Goal: Information Seeking & Learning: Find specific page/section

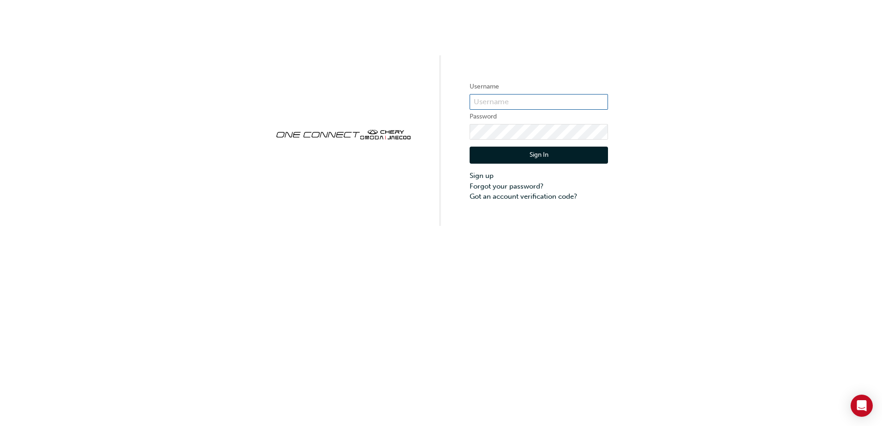
type input "CHAU0791"
click at [581, 150] on button "Sign In" at bounding box center [538, 156] width 138 height 18
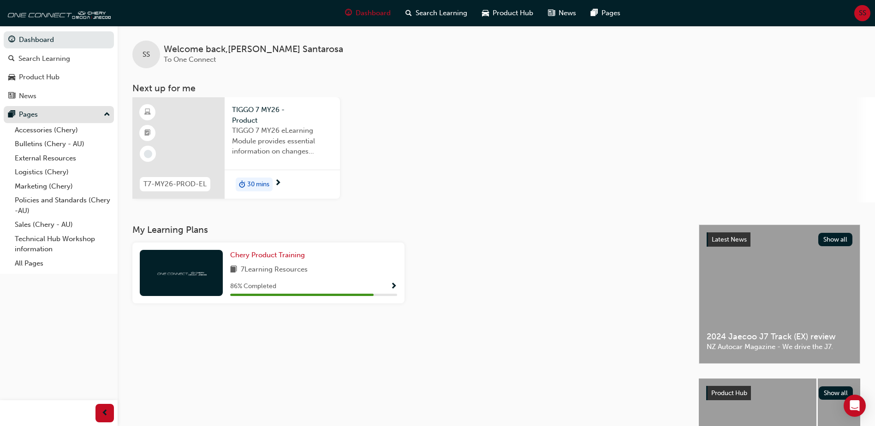
click at [45, 116] on div "Pages" at bounding box center [58, 115] width 101 height 12
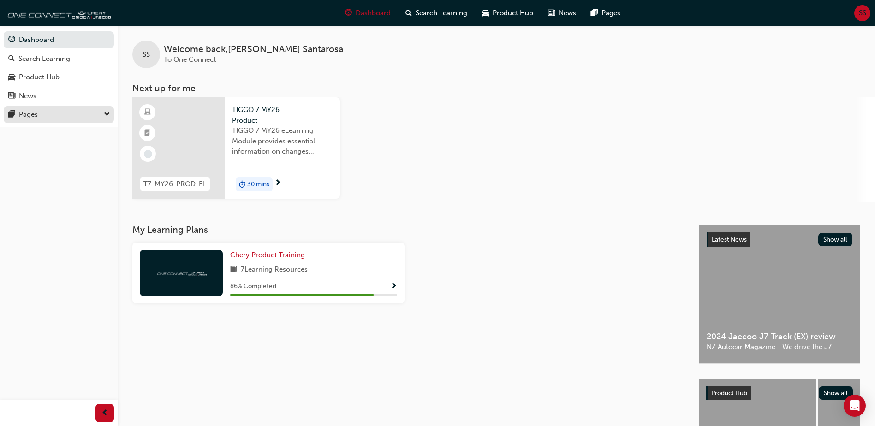
click at [45, 116] on div "Pages" at bounding box center [58, 115] width 101 height 12
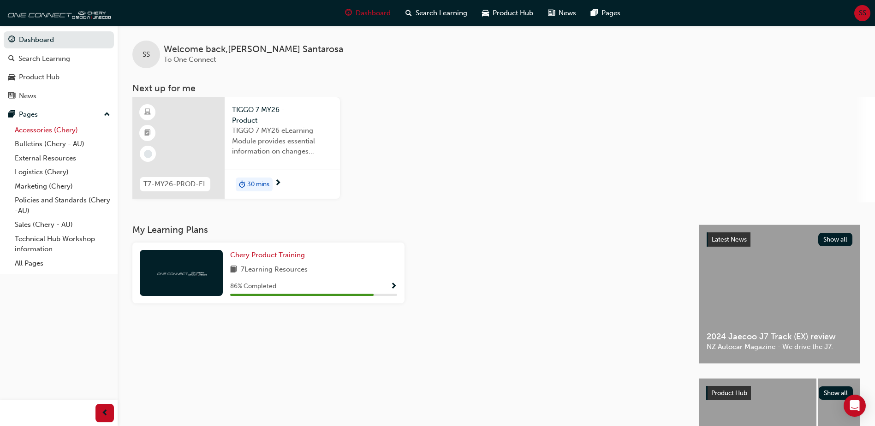
click at [43, 130] on link "Accessories (Chery)" at bounding box center [62, 130] width 103 height 14
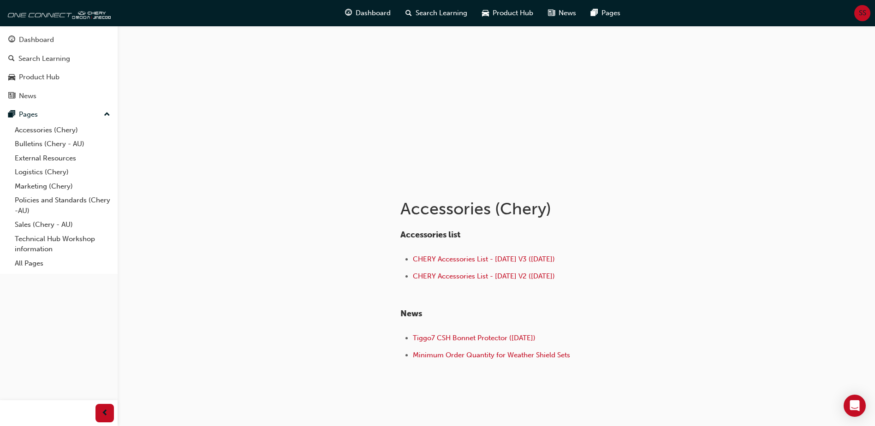
scroll to position [46, 0]
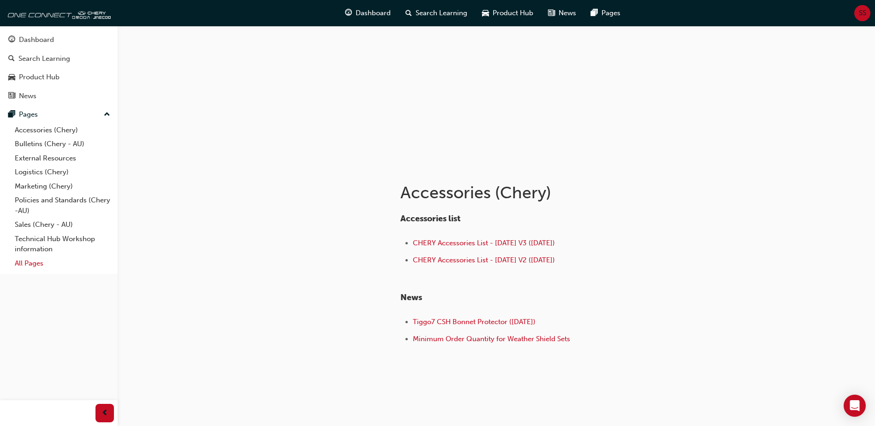
click at [26, 261] on link "All Pages" at bounding box center [62, 263] width 103 height 14
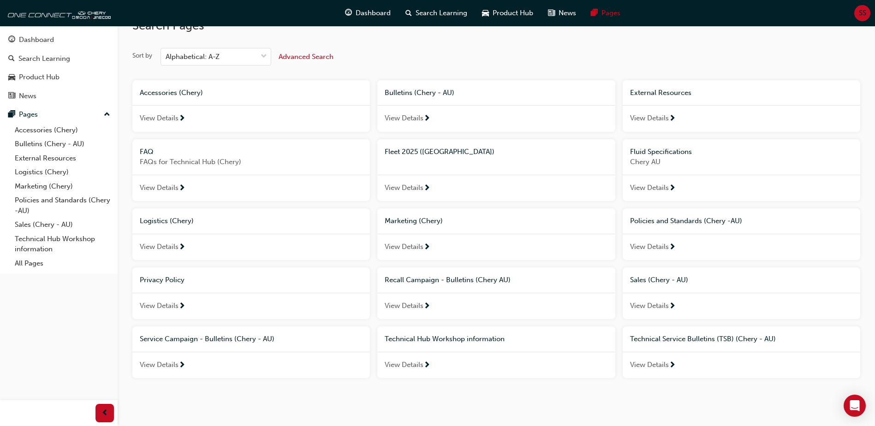
scroll to position [34, 0]
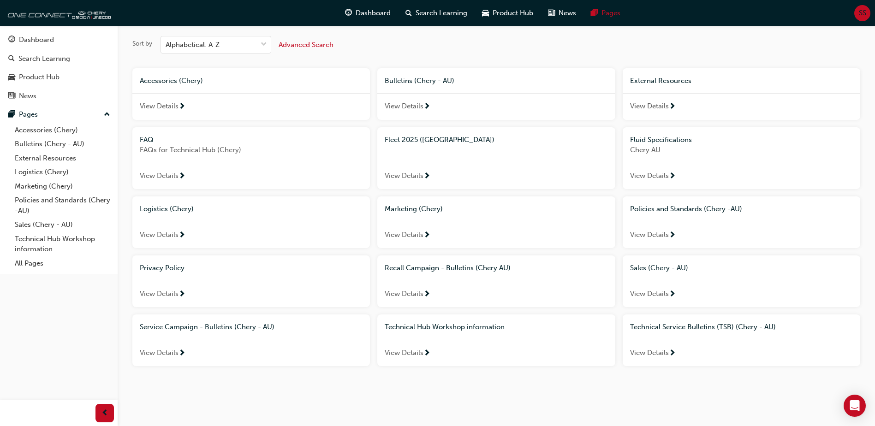
click at [415, 175] on span "View Details" at bounding box center [404, 176] width 39 height 11
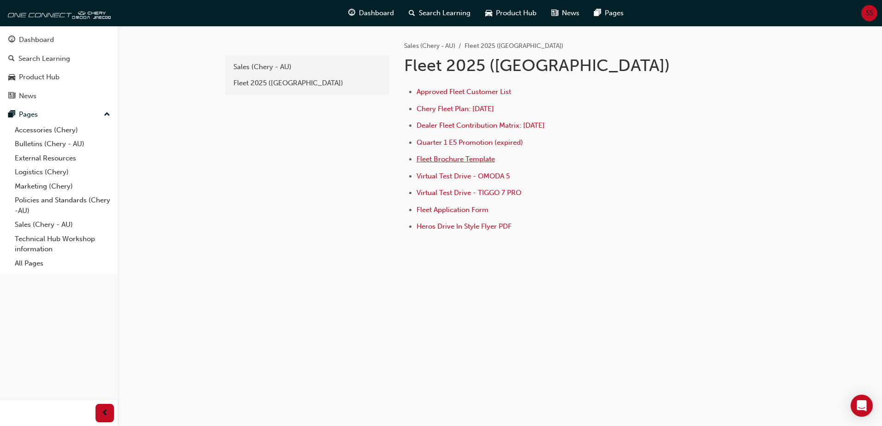
click at [476, 158] on span "Fleet Brochure Template" at bounding box center [455, 159] width 78 height 8
click at [62, 142] on link "Bulletins (Chery - AU)" at bounding box center [62, 144] width 103 height 14
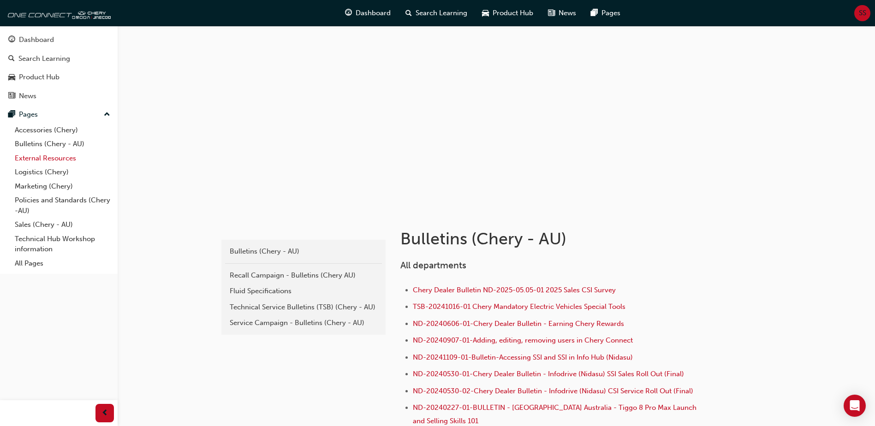
click at [35, 155] on link "External Resources" at bounding box center [62, 158] width 103 height 14
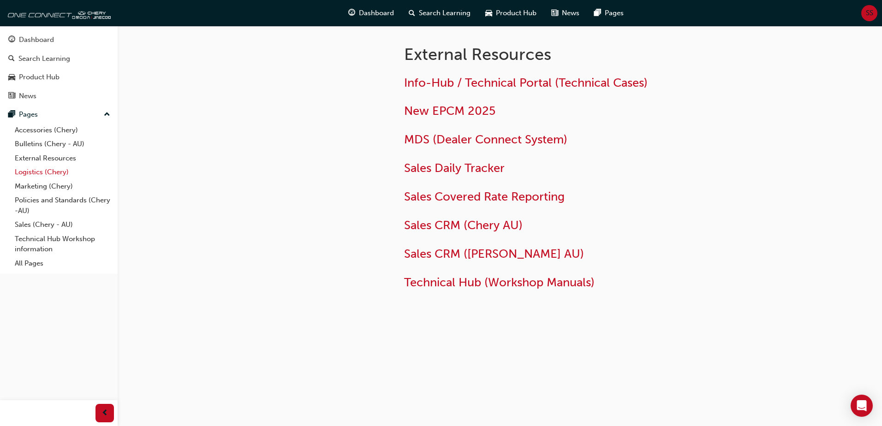
click at [31, 169] on link "Logistics (Chery)" at bounding box center [62, 172] width 103 height 14
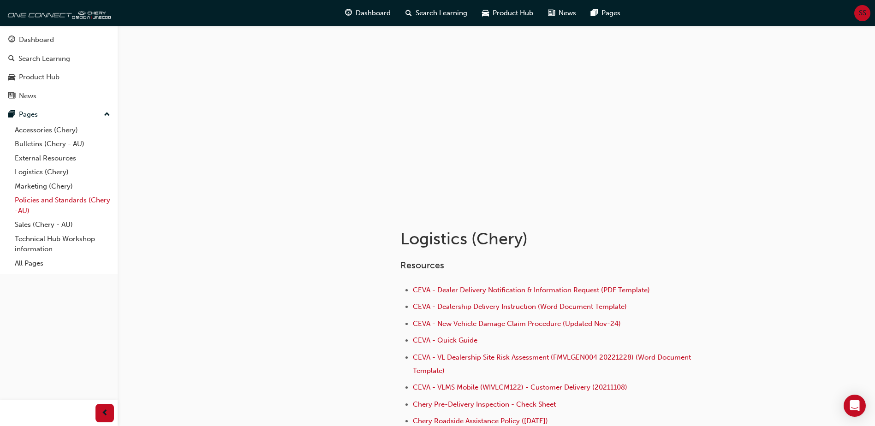
click at [51, 204] on link "Policies and Standards (Chery -AU)" at bounding box center [62, 205] width 103 height 24
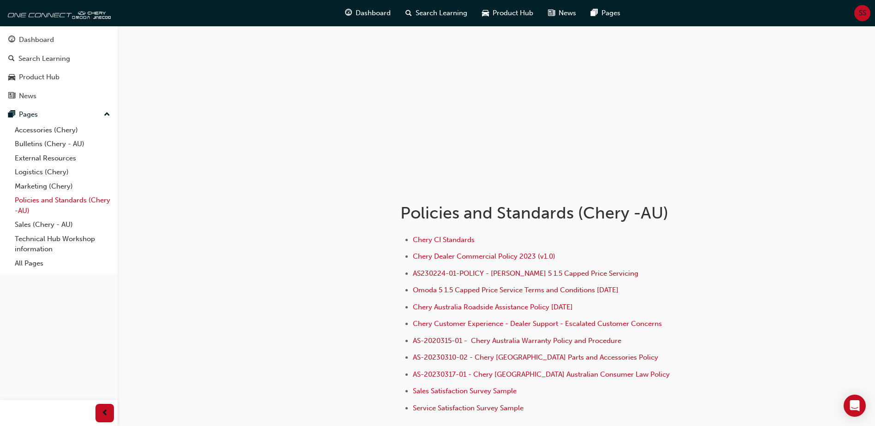
scroll to position [46, 0]
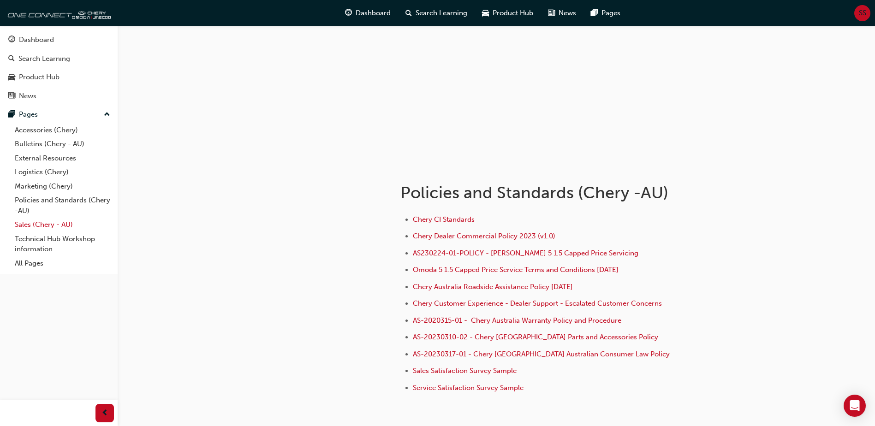
click at [41, 227] on link "Sales (Chery - AU)" at bounding box center [62, 225] width 103 height 14
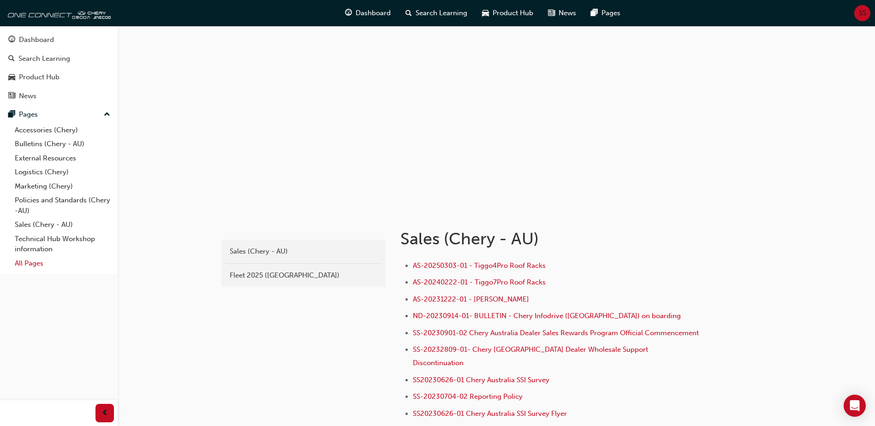
click at [23, 264] on link "All Pages" at bounding box center [62, 263] width 103 height 14
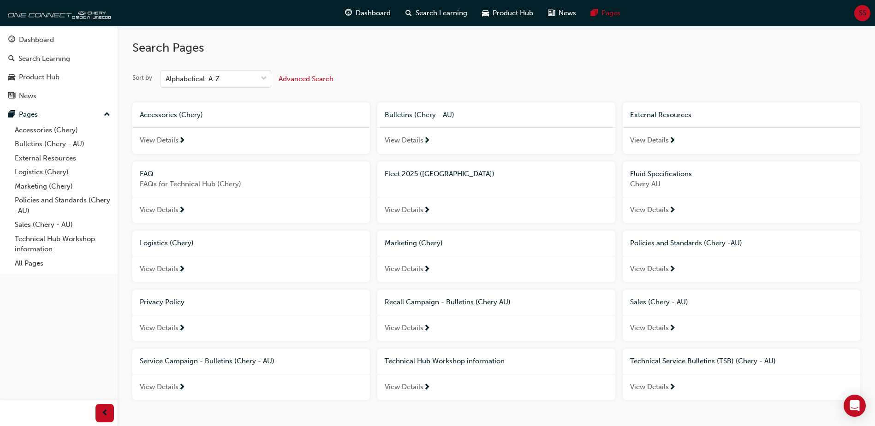
click at [152, 136] on span "View Details" at bounding box center [159, 140] width 39 height 11
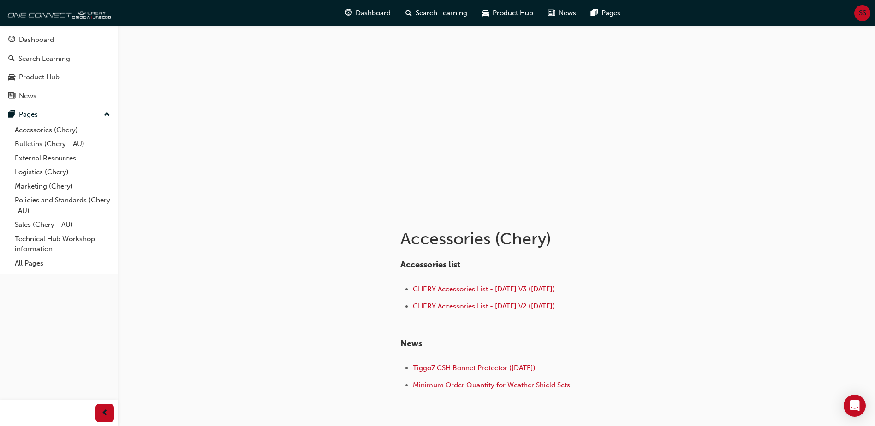
click at [286, 329] on div at bounding box center [302, 319] width 166 height 219
click at [482, 291] on span "CHERY Accessories List - [DATE] V3 ([DATE])" at bounding box center [484, 289] width 142 height 8
